Goal: Task Accomplishment & Management: Manage account settings

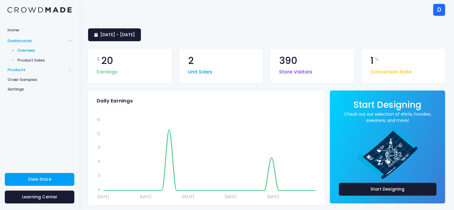
click at [25, 71] on span "Products" at bounding box center [36, 70] width 59 height 6
click at [43, 61] on span "Product Builder" at bounding box center [44, 60] width 55 height 6
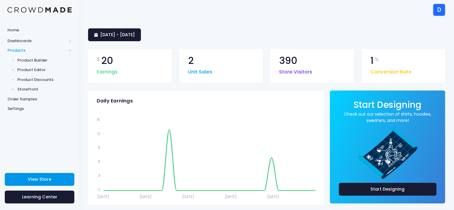
click at [48, 178] on span "View Store" at bounding box center [40, 179] width 24 height 6
click at [35, 89] on span "Storefront" at bounding box center [44, 89] width 55 height 6
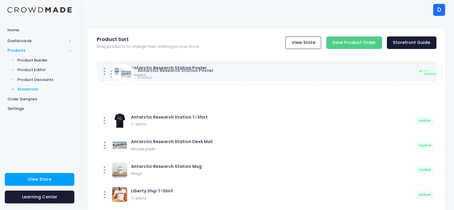
drag, startPoint x: 146, startPoint y: 67, endPoint x: 152, endPoint y: 70, distance: 6.5
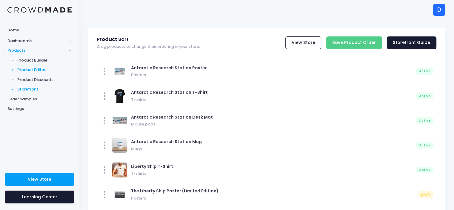
click at [31, 68] on span "Product Editor" at bounding box center [44, 70] width 55 height 6
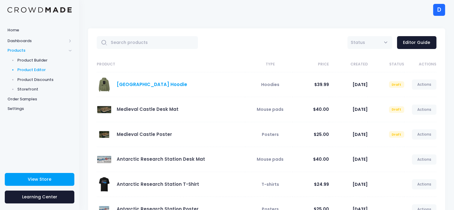
click at [148, 84] on link "Castle Tower Hoodie" at bounding box center [152, 84] width 70 height 6
